Goal: Transaction & Acquisition: Purchase product/service

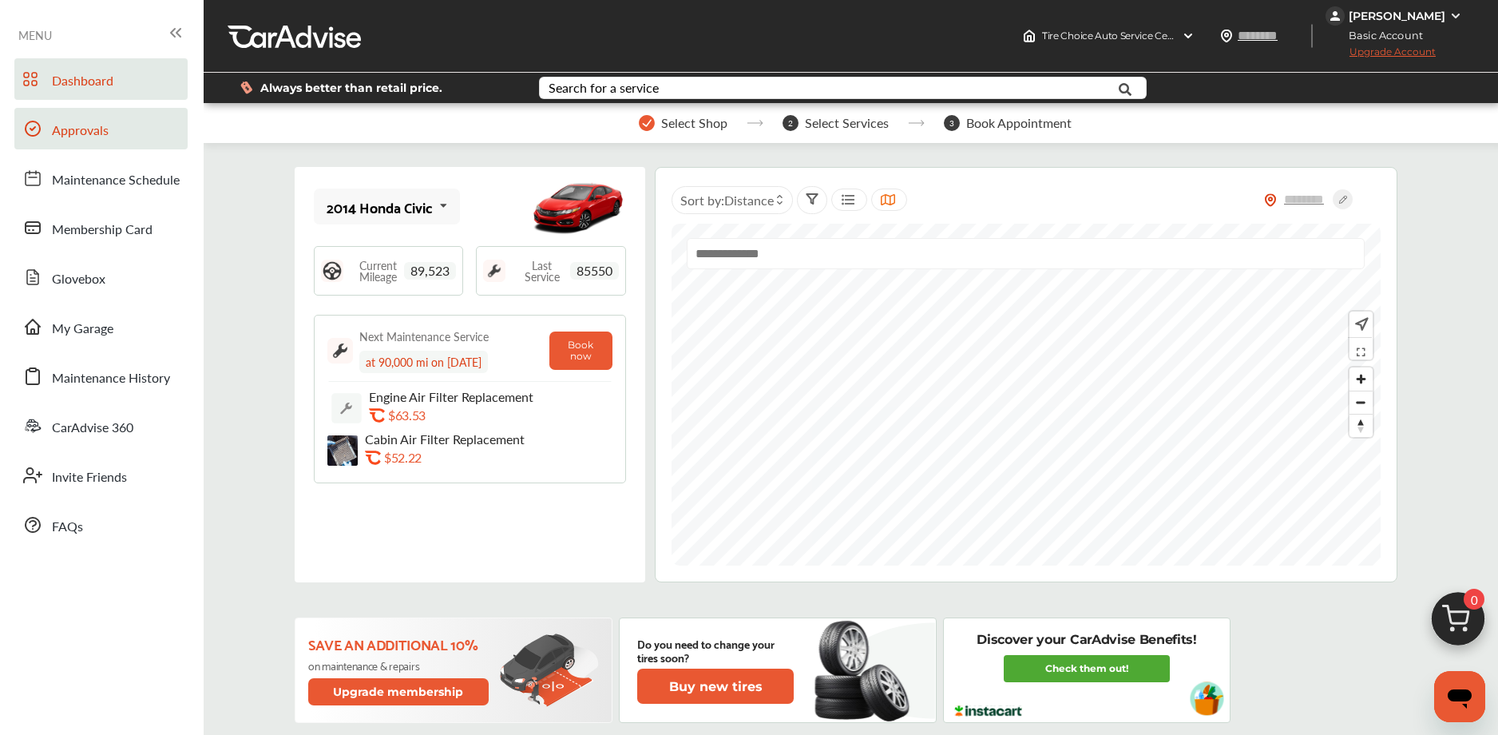
click at [107, 124] on span "Approvals" at bounding box center [80, 131] width 57 height 21
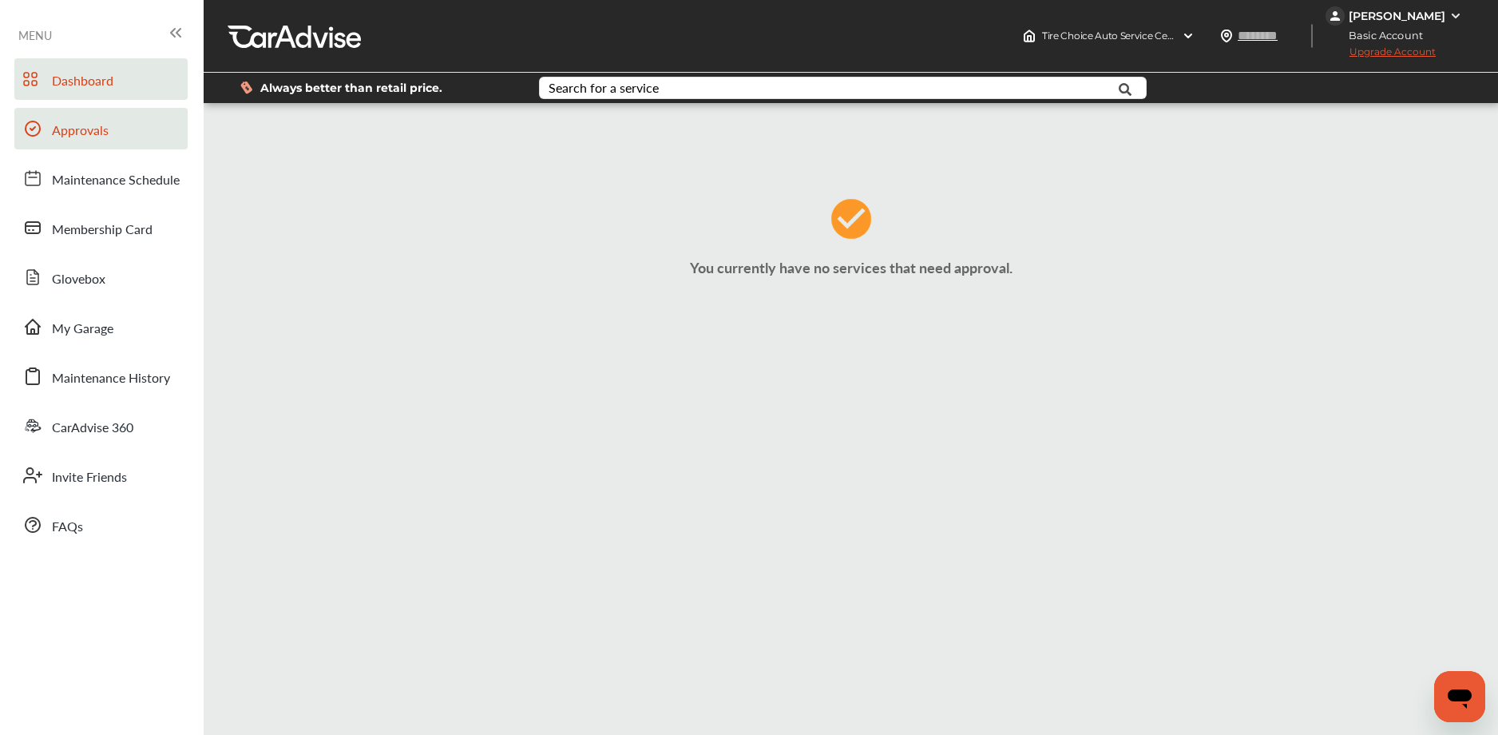
click at [73, 84] on span "Dashboard" at bounding box center [83, 81] width 62 height 21
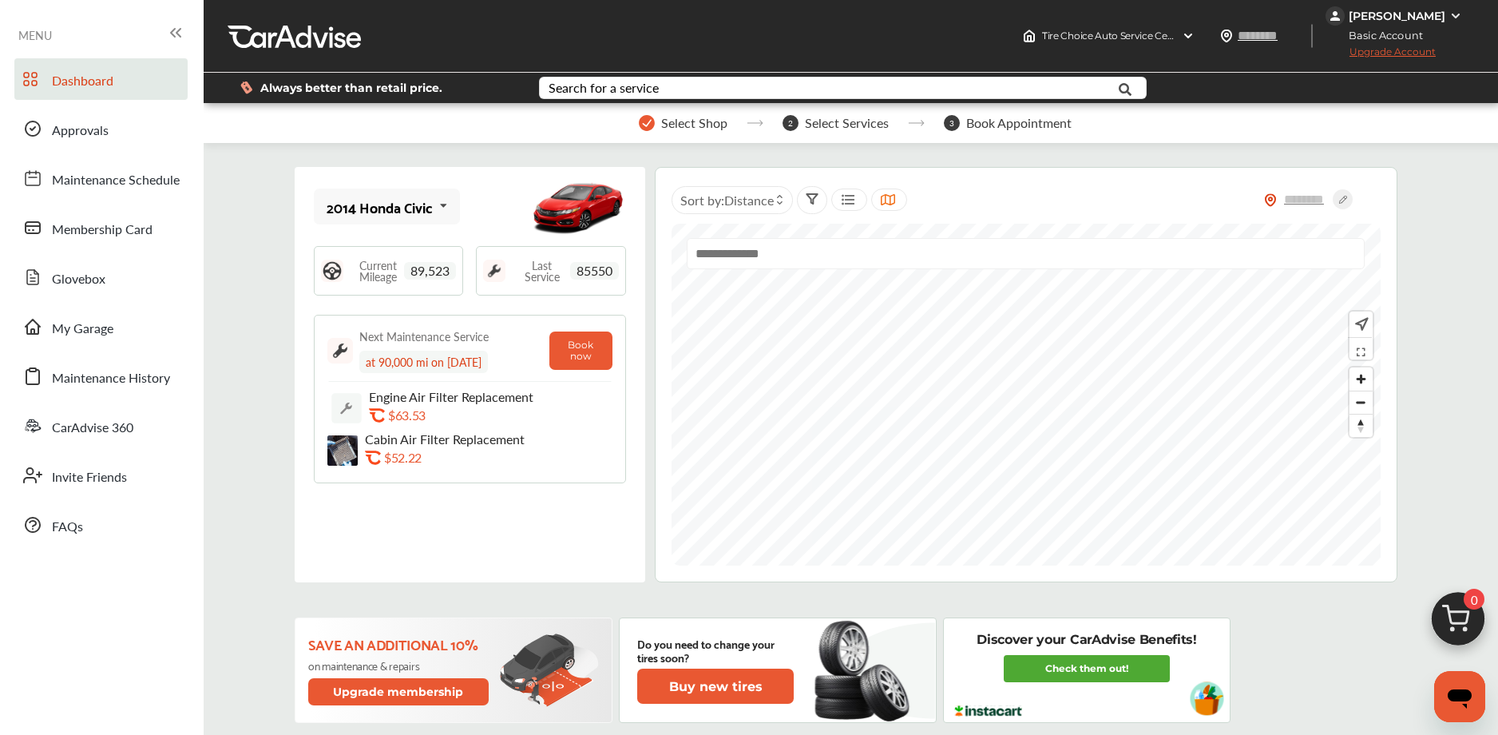
click at [1456, 608] on img at bounding box center [1458, 623] width 77 height 77
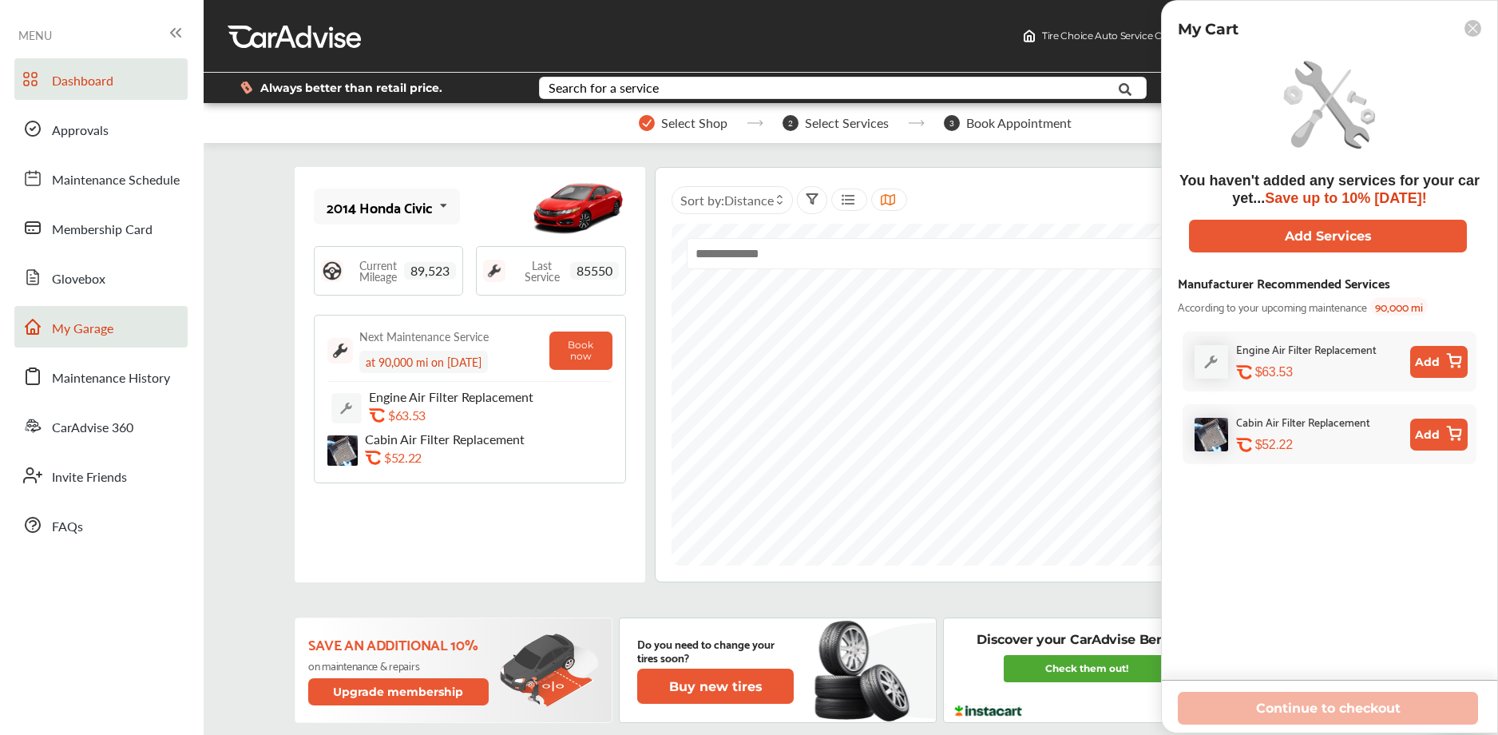
click at [126, 334] on link "My Garage" at bounding box center [100, 327] width 173 height 42
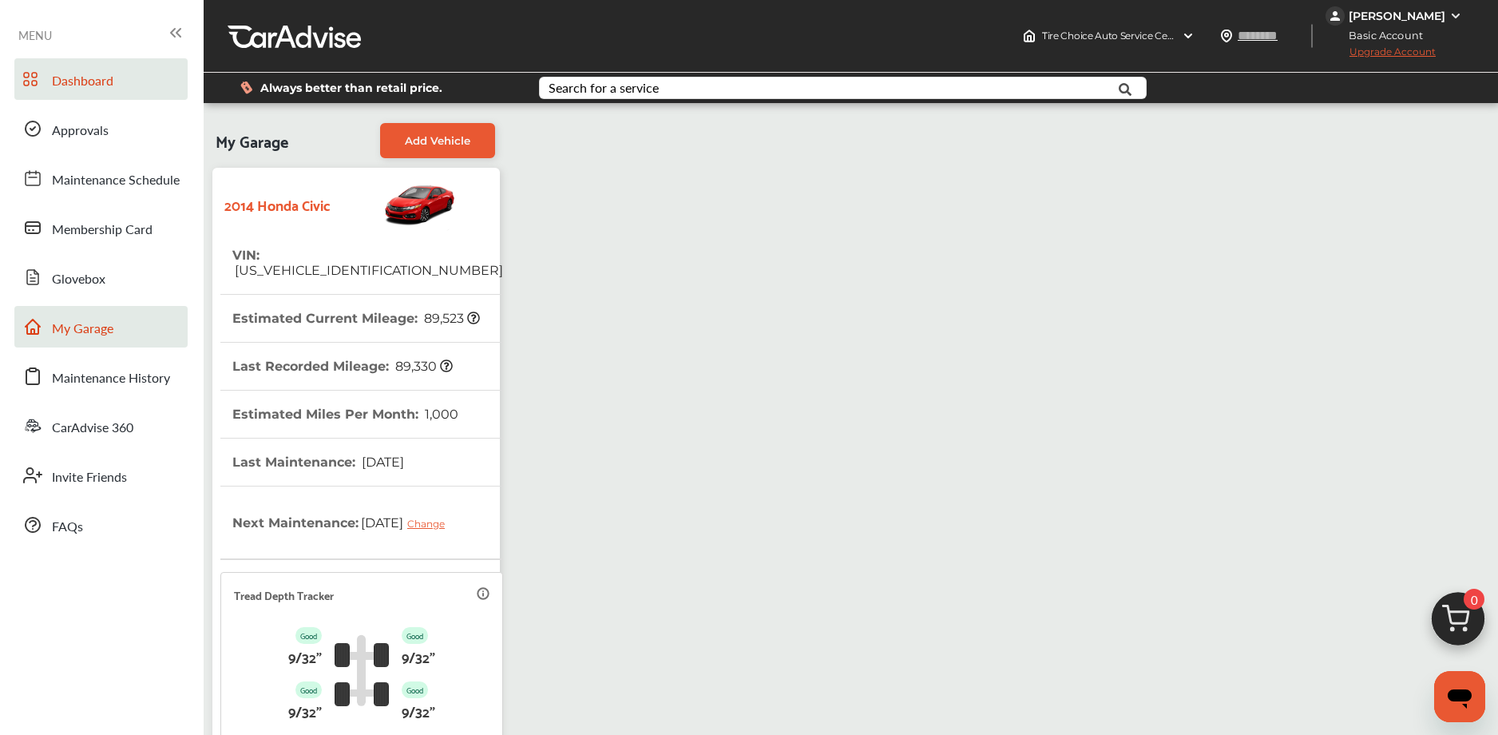
click at [120, 81] on link "Dashboard" at bounding box center [100, 79] width 173 height 42
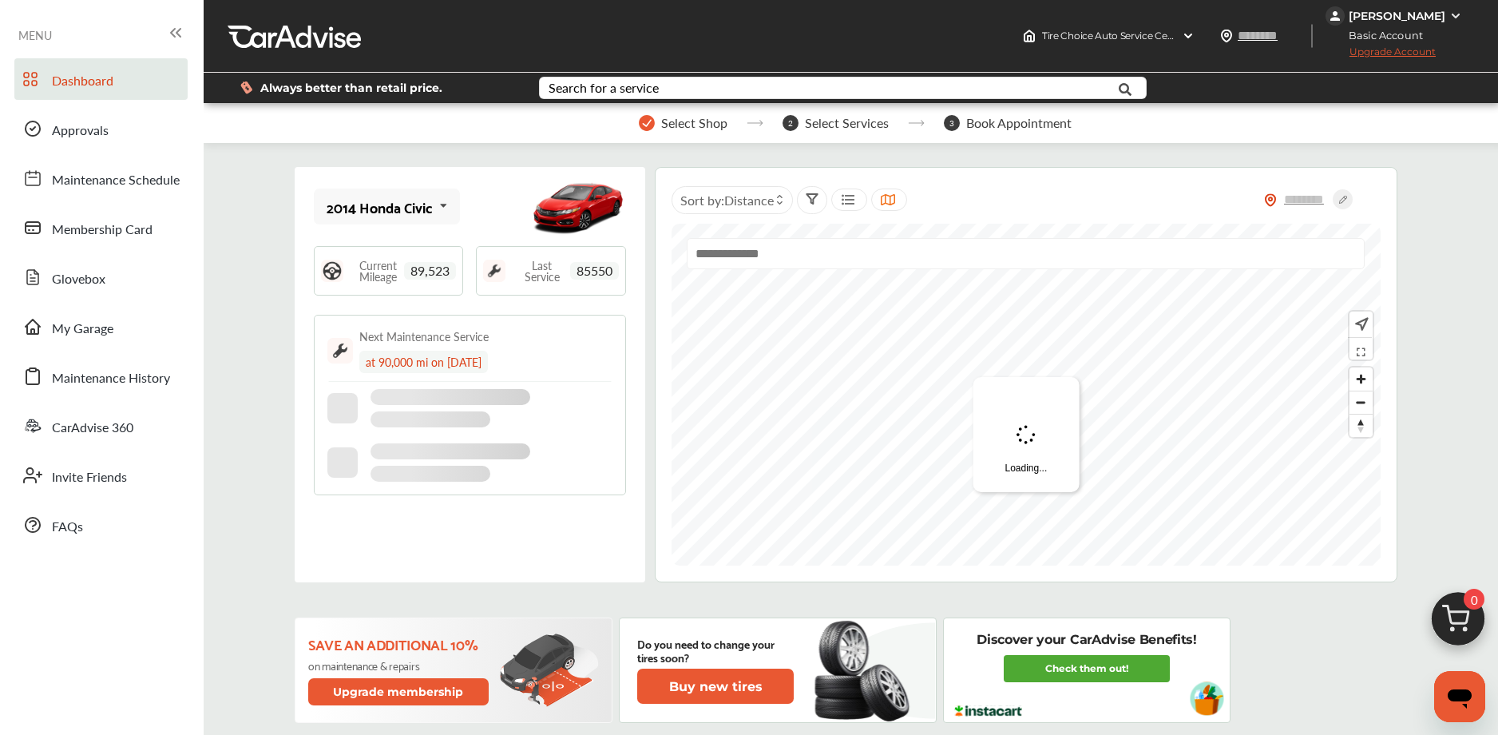
click at [1442, 611] on img at bounding box center [1458, 623] width 77 height 77
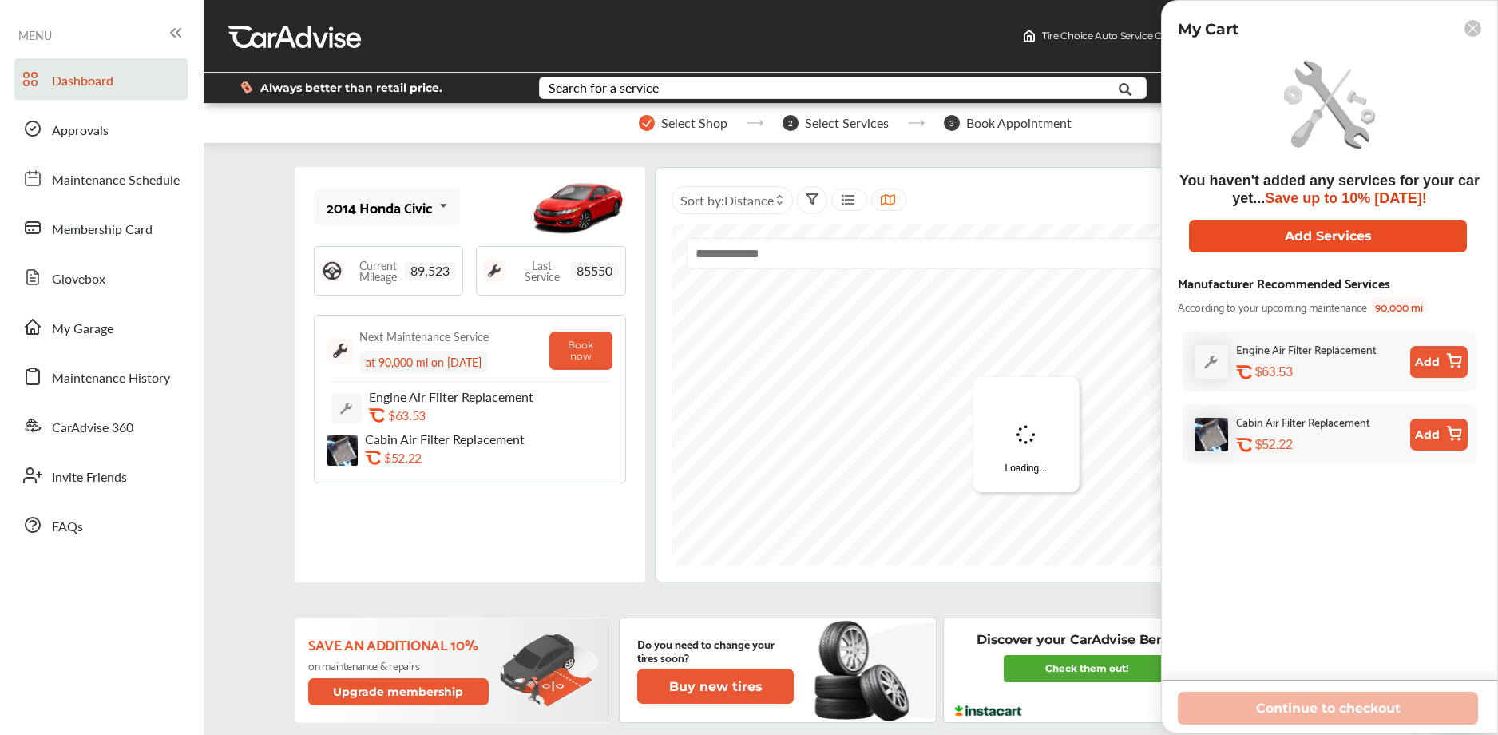
click at [1276, 221] on button "Add Services" at bounding box center [1328, 236] width 278 height 33
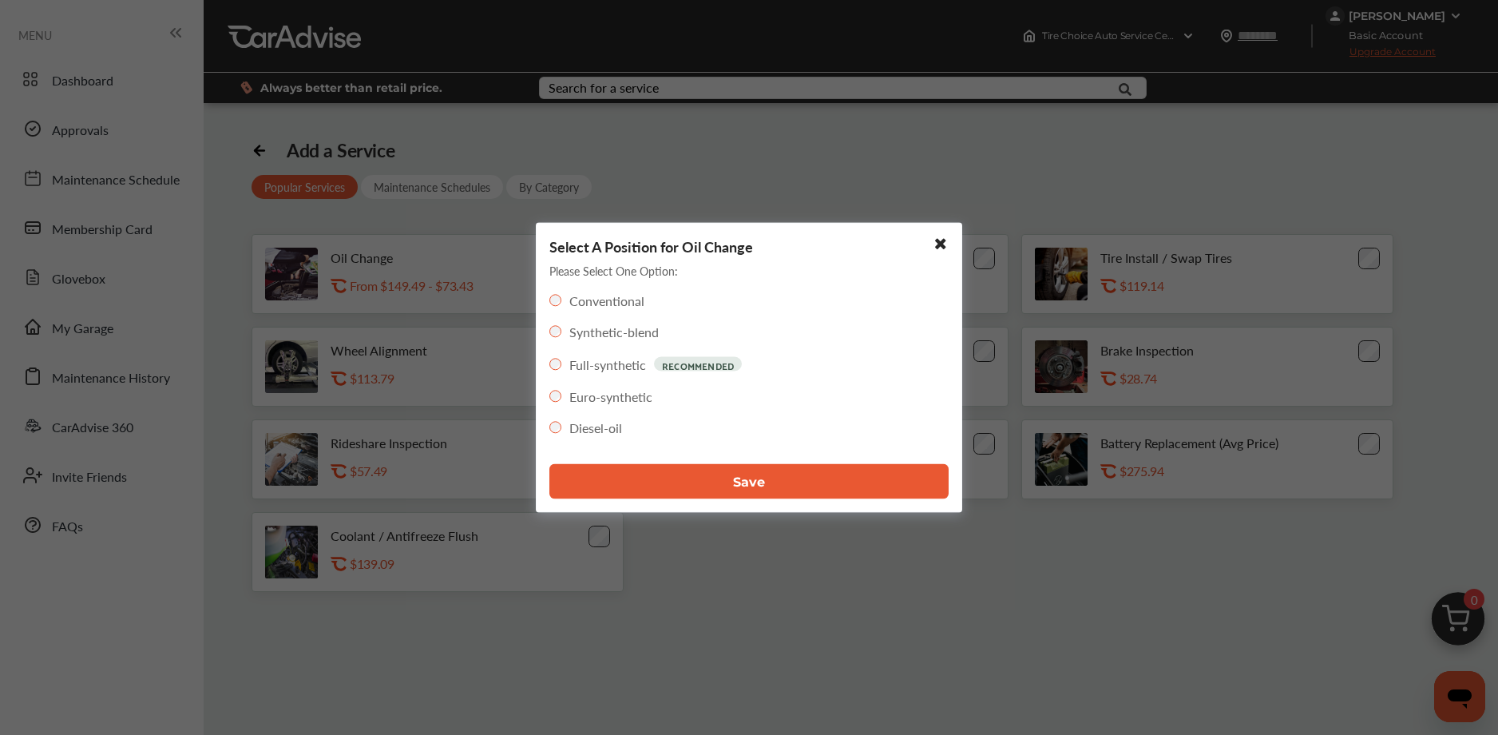
click at [646, 490] on button "Save" at bounding box center [749, 481] width 399 height 35
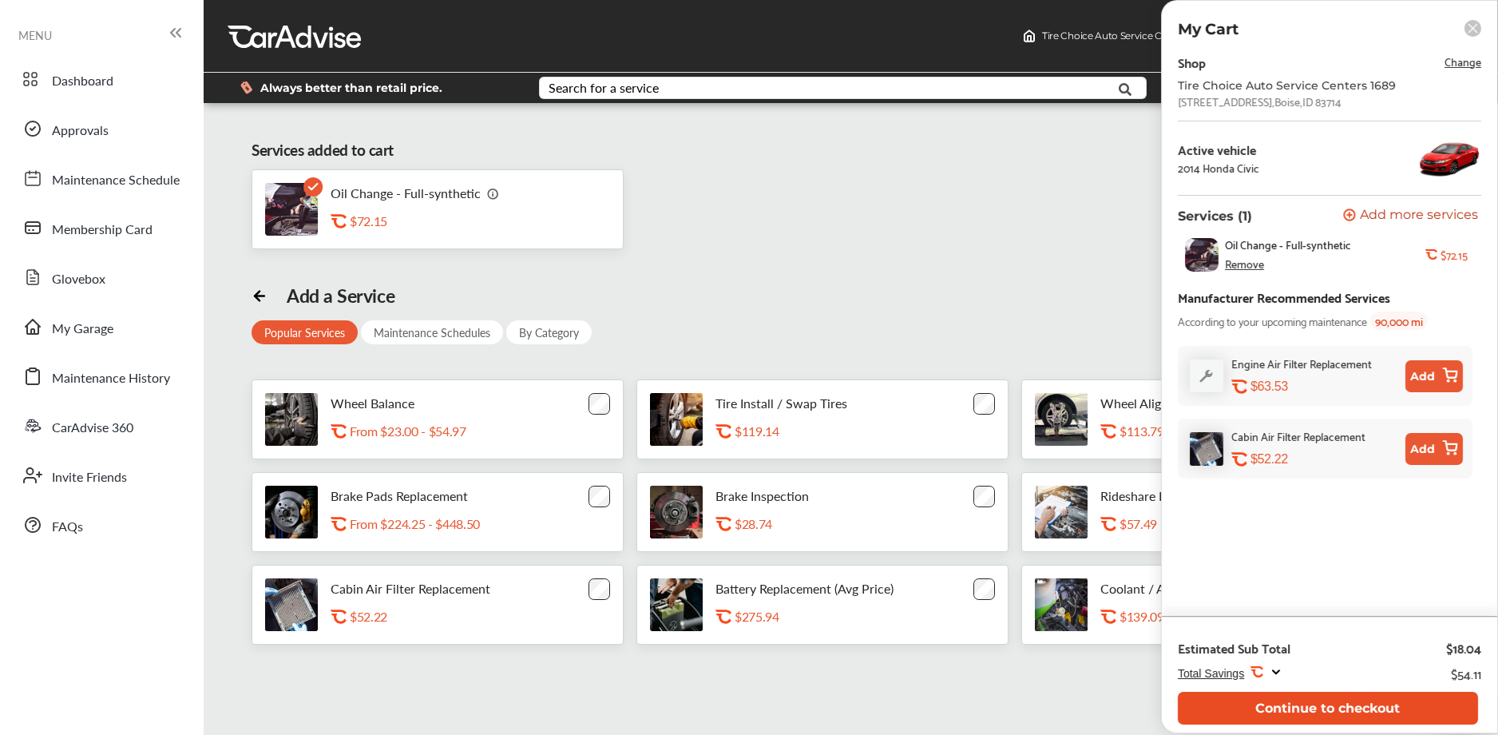
click at [1260, 704] on button "Continue to checkout" at bounding box center [1328, 708] width 300 height 33
